Goal: Task Accomplishment & Management: Complete application form

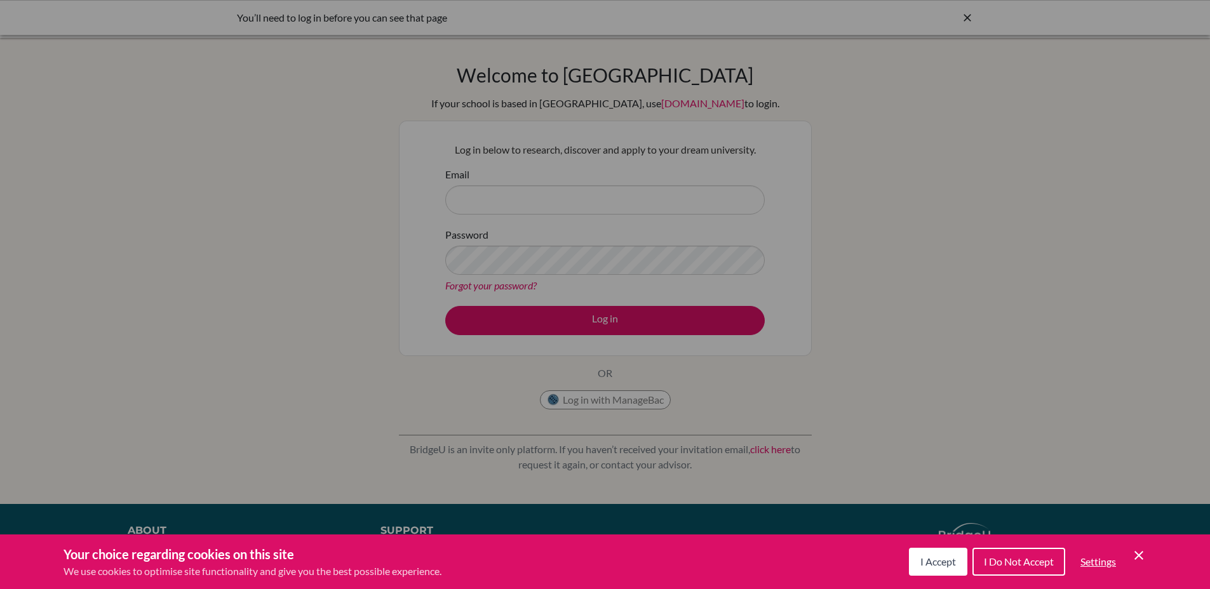
click at [1016, 573] on button "I Do Not Accept" at bounding box center [1018, 562] width 93 height 28
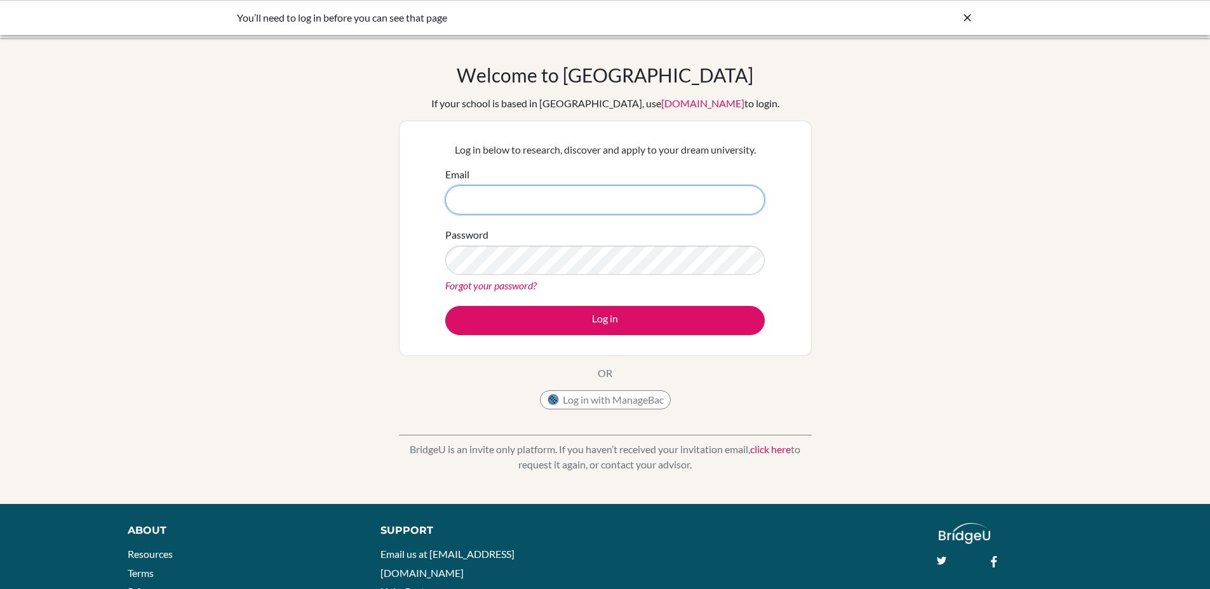
click at [549, 195] on input "Email" at bounding box center [604, 199] width 319 height 29
type input "jhart@ras.ma"
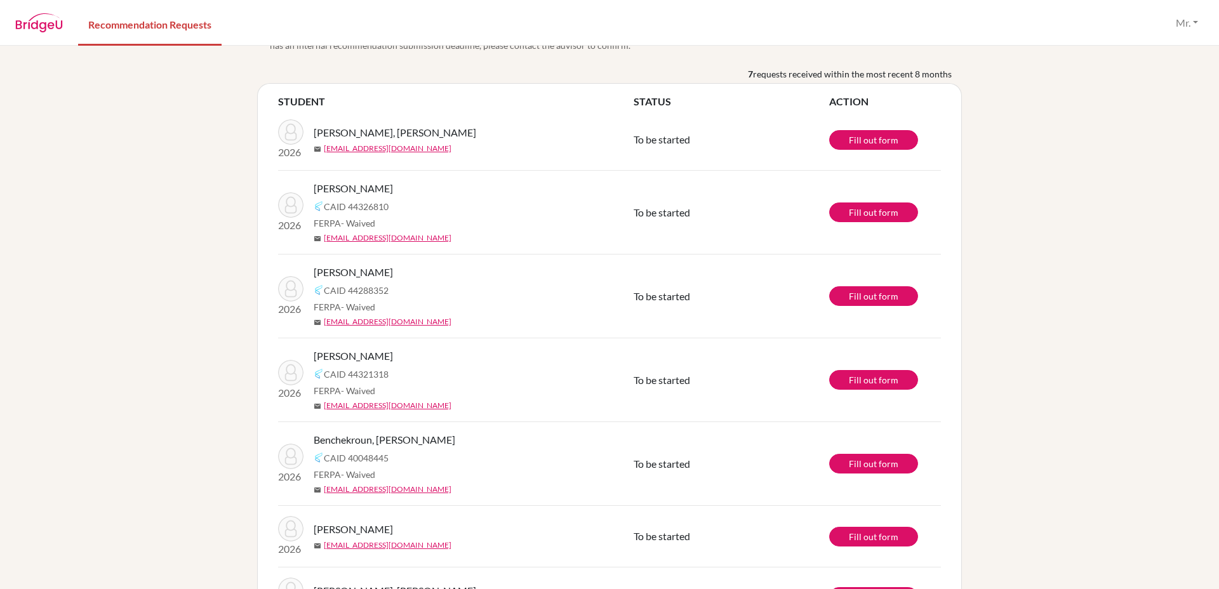
scroll to position [36, 0]
click at [869, 202] on link "Fill out form" at bounding box center [873, 212] width 89 height 20
click at [157, 246] on div "info It’s recommended to submit your teacher recommendations at least 2 weeks b…" at bounding box center [609, 317] width 1219 height 543
click at [168, 29] on link "Recommendation Requests" at bounding box center [149, 24] width 143 height 44
click at [46, 24] on img at bounding box center [39, 22] width 48 height 19
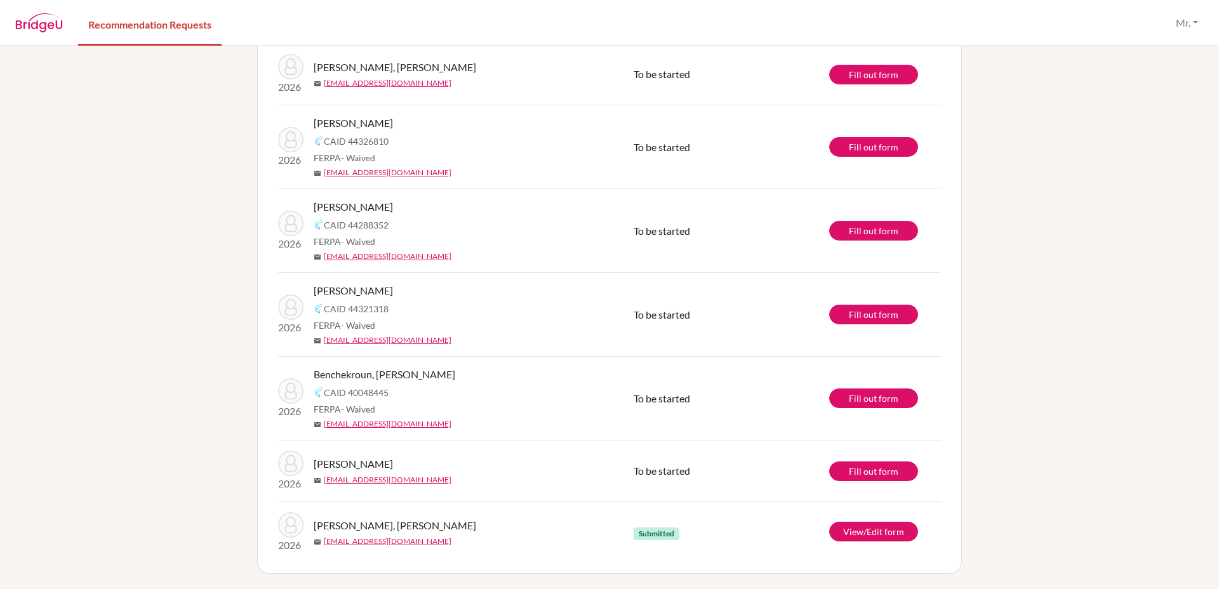
scroll to position [0, 0]
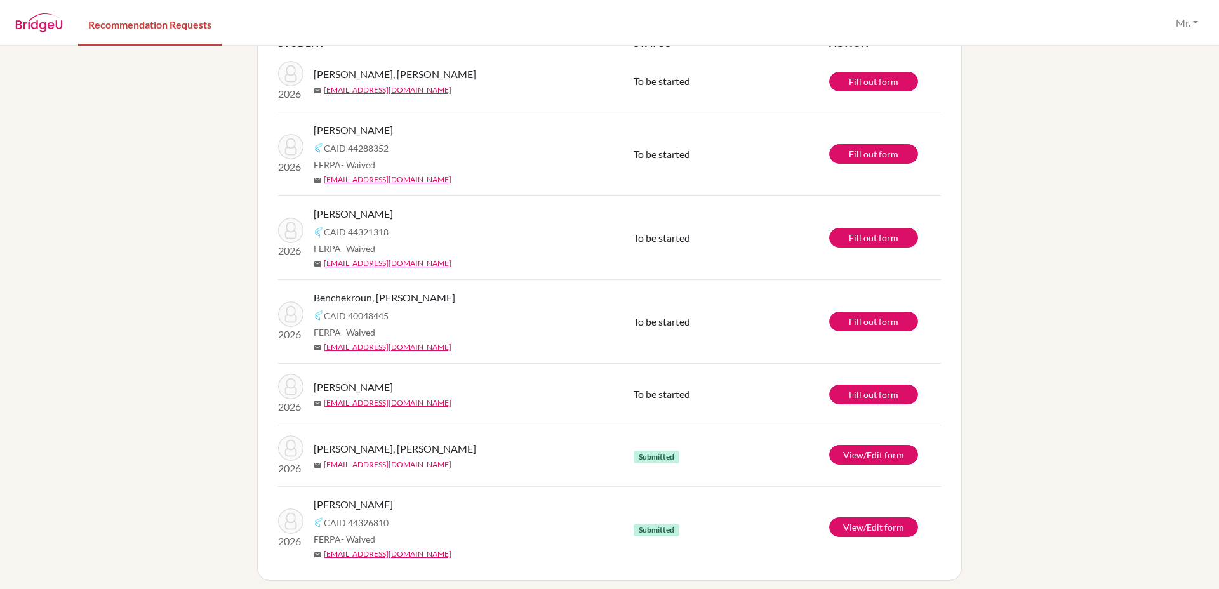
scroll to position [101, 0]
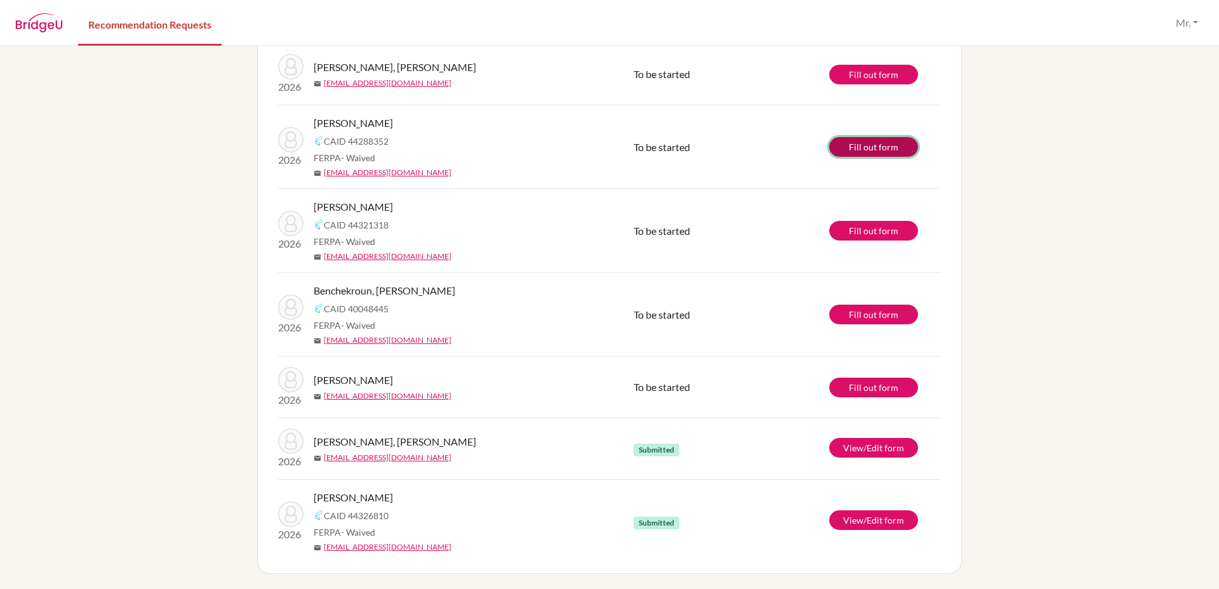
click at [869, 143] on link "Fill out form" at bounding box center [873, 147] width 89 height 20
click at [160, 32] on link "Recommendation Requests" at bounding box center [149, 24] width 143 height 44
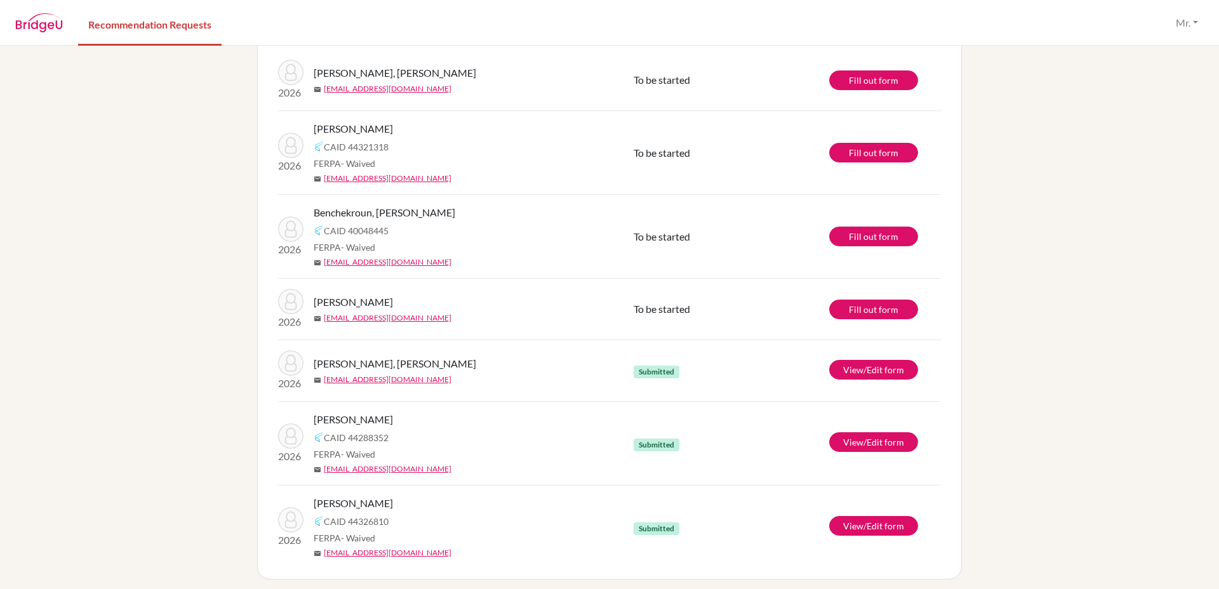
scroll to position [101, 0]
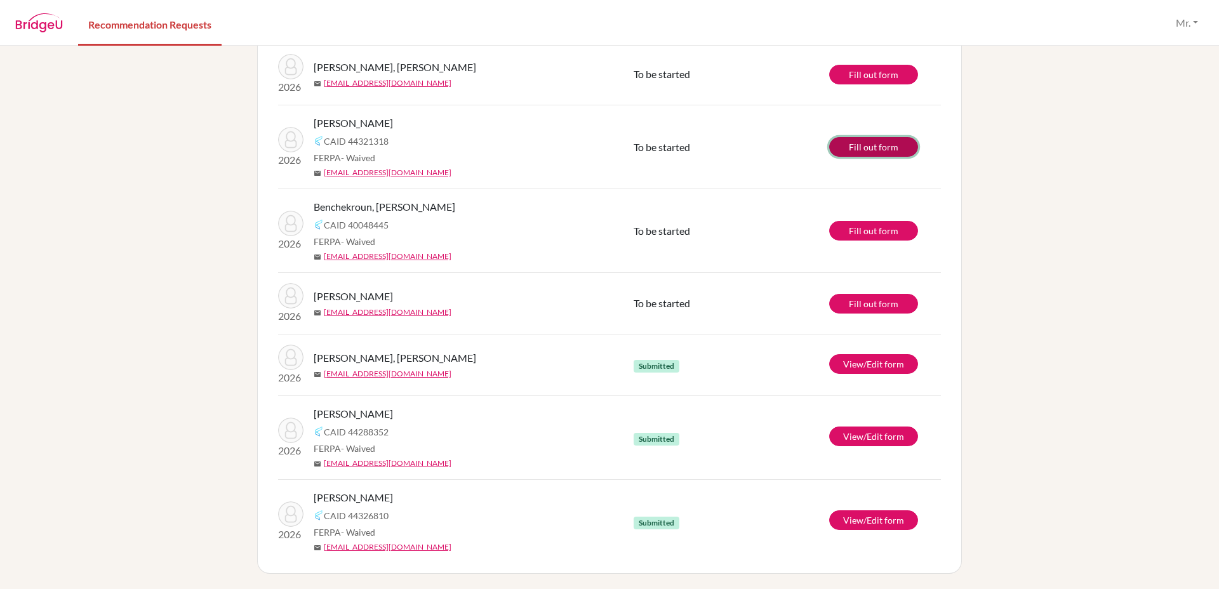
click at [876, 147] on link "Fill out form" at bounding box center [873, 147] width 89 height 20
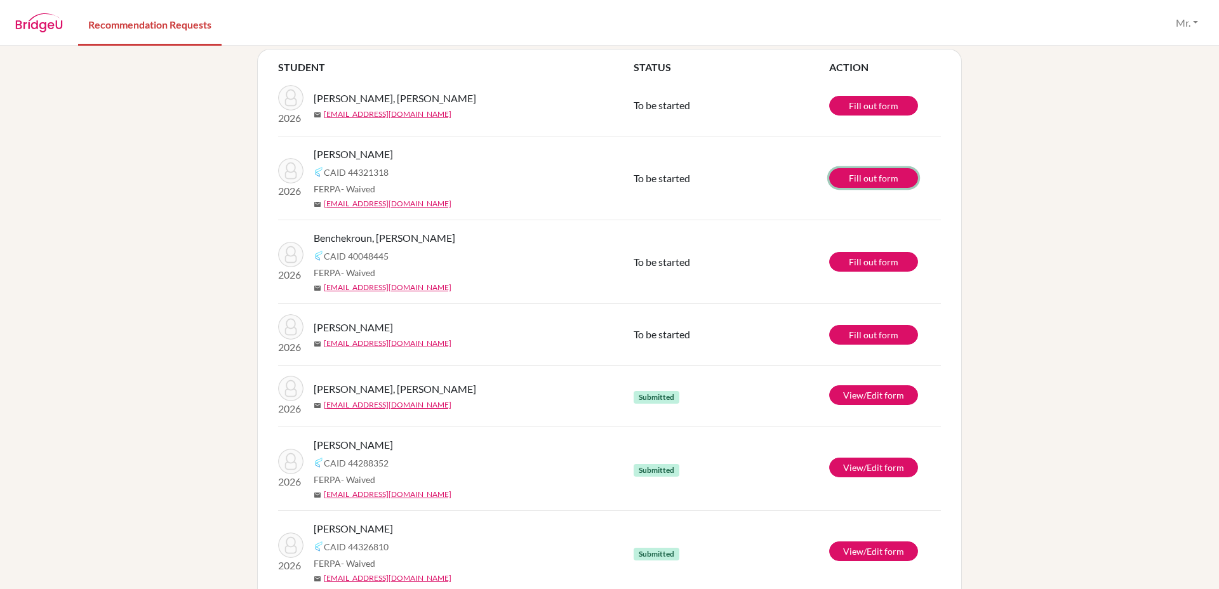
scroll to position [0, 0]
